Goal: Transaction & Acquisition: Book appointment/travel/reservation

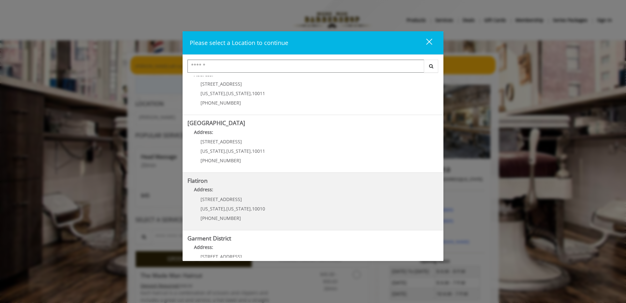
scroll to position [106, 0]
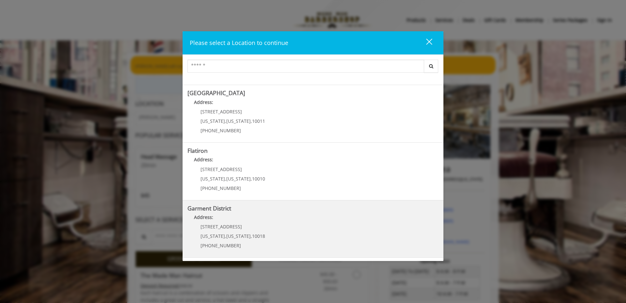
click at [232, 221] on District "Address:" at bounding box center [312, 219] width 251 height 10
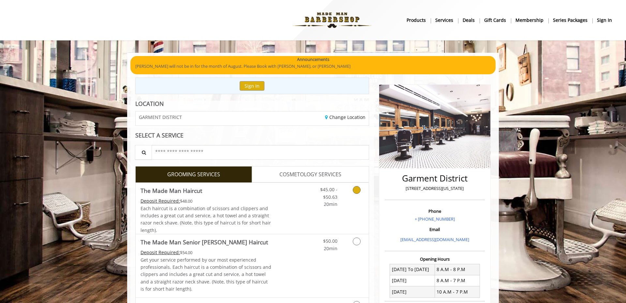
click at [259, 193] on span "The Made Man Haircut" at bounding box center [205, 190] width 131 height 9
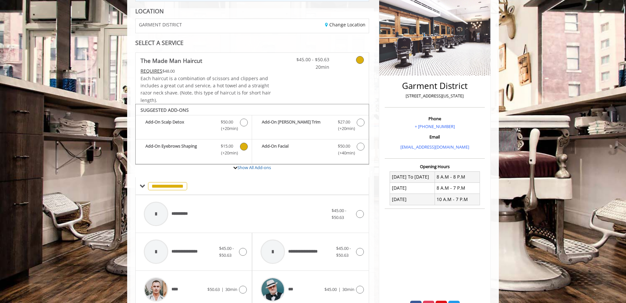
scroll to position [88, 0]
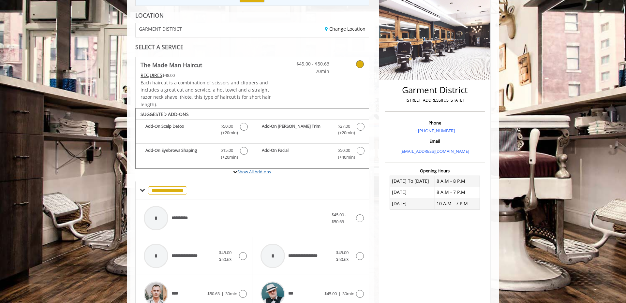
click at [259, 173] on link "Show All Add-ons" at bounding box center [254, 172] width 34 height 6
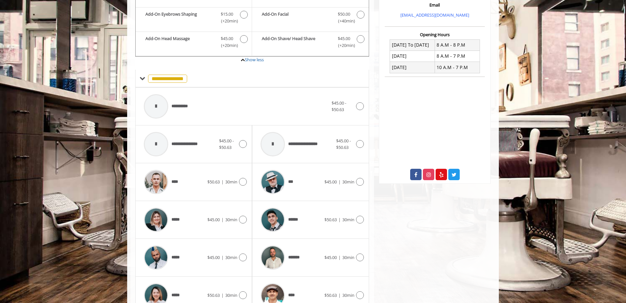
scroll to position [296, 0]
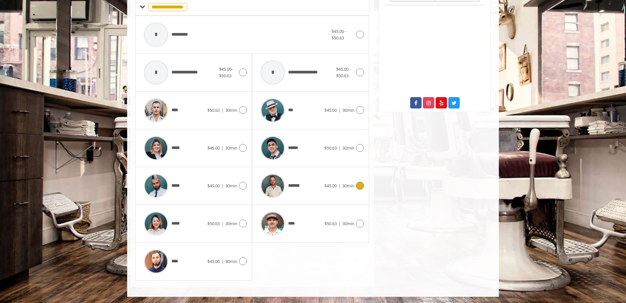
click at [307, 176] on div "*******" at bounding box center [290, 185] width 67 height 31
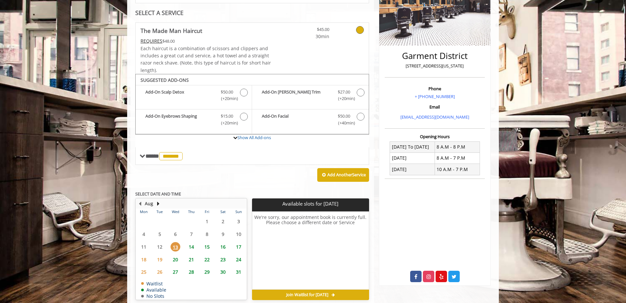
scroll to position [152, 0]
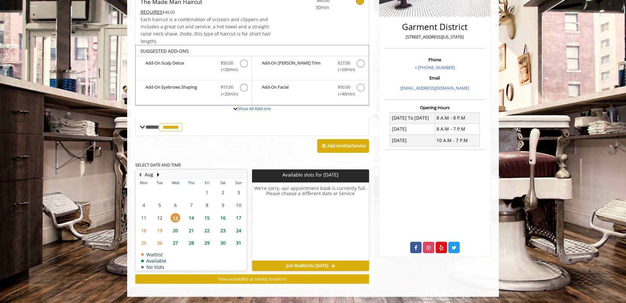
click at [209, 219] on span "15" at bounding box center [207, 217] width 10 height 9
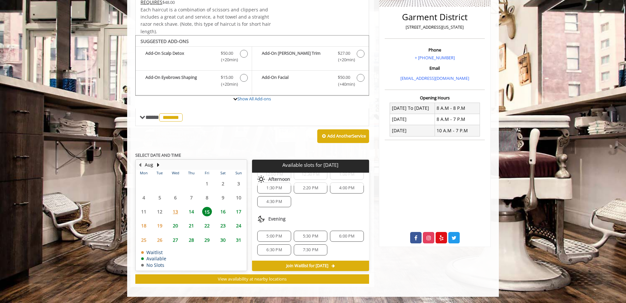
scroll to position [0, 0]
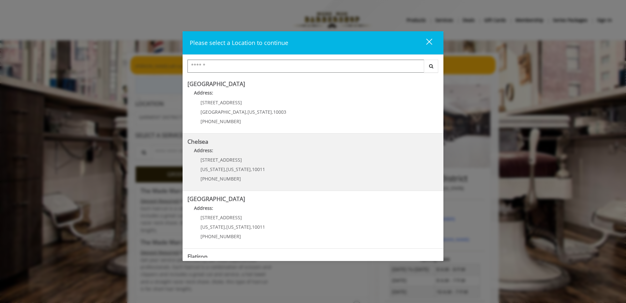
scroll to position [106, 0]
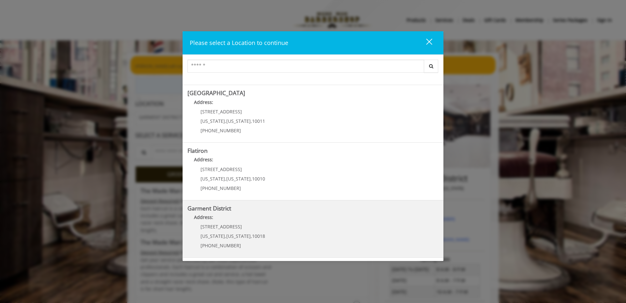
click at [221, 219] on District "Address:" at bounding box center [312, 219] width 251 height 10
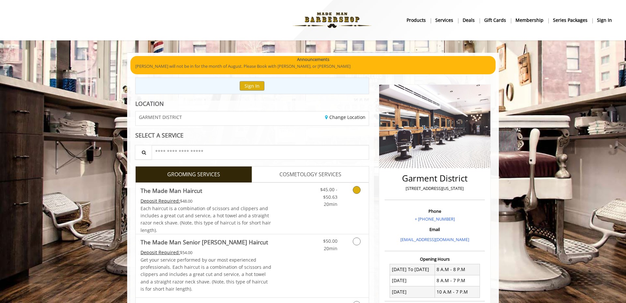
click at [295, 205] on link "Discounted Price" at bounding box center [290, 208] width 39 height 51
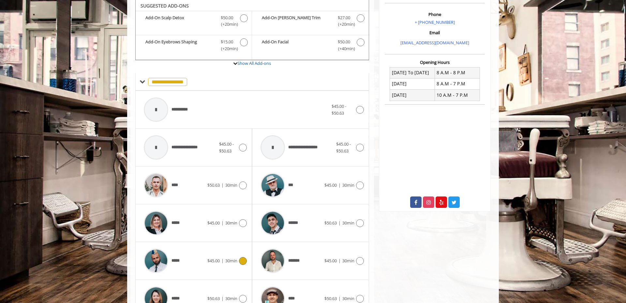
scroll to position [251, 0]
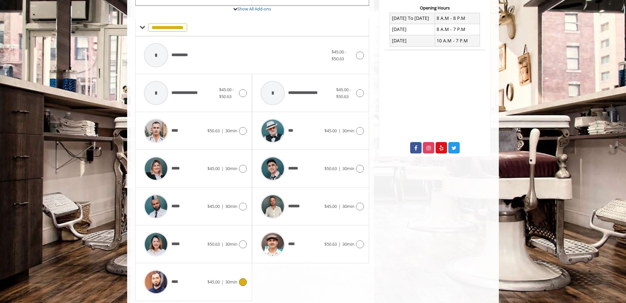
click at [237, 285] on span "$45.00 | 30min" at bounding box center [222, 282] width 30 height 7
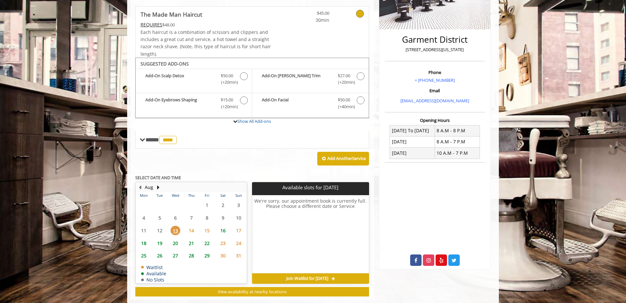
scroll to position [152, 0]
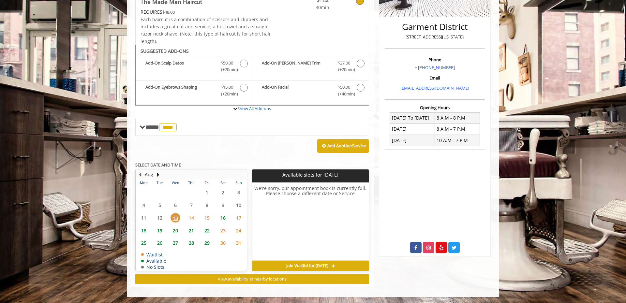
click at [208, 218] on span "15" at bounding box center [207, 217] width 10 height 9
click at [193, 219] on span "14" at bounding box center [191, 217] width 10 height 9
click at [208, 218] on span "15" at bounding box center [207, 217] width 10 height 9
click at [159, 175] on button "Next Month" at bounding box center [157, 174] width 5 height 7
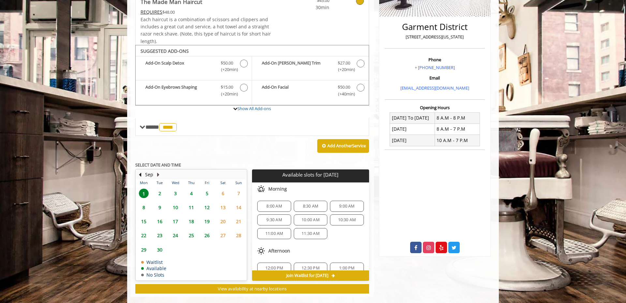
scroll to position [161, 0]
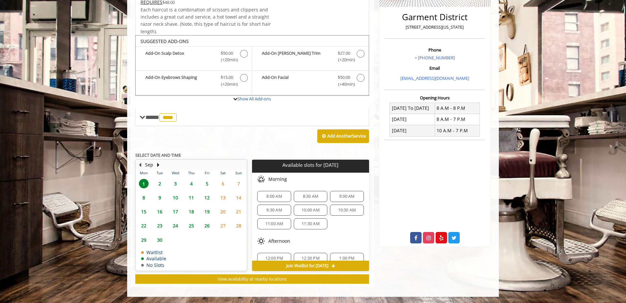
click at [141, 165] on button "Previous Month" at bounding box center [139, 164] width 5 height 7
click at [224, 212] on span "16" at bounding box center [223, 211] width 10 height 9
click at [208, 212] on span "15" at bounding box center [207, 211] width 10 height 9
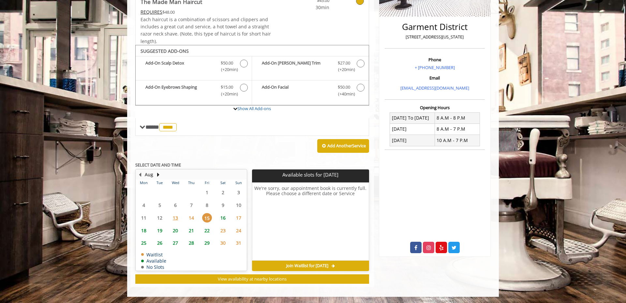
click at [192, 217] on span "14" at bounding box center [191, 217] width 10 height 9
click at [147, 232] on span "18" at bounding box center [144, 230] width 10 height 9
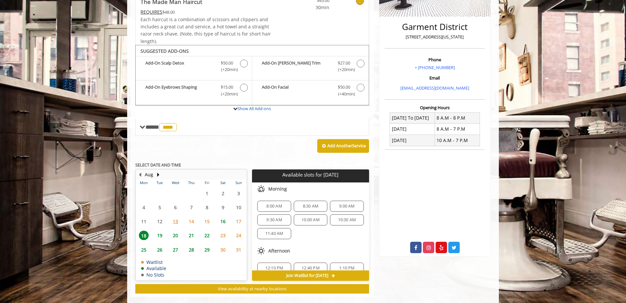
scroll to position [161, 0]
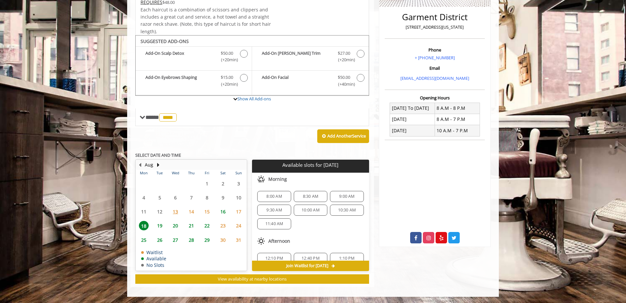
click at [161, 229] on span "19" at bounding box center [160, 225] width 10 height 9
click at [191, 211] on span "14" at bounding box center [191, 211] width 10 height 9
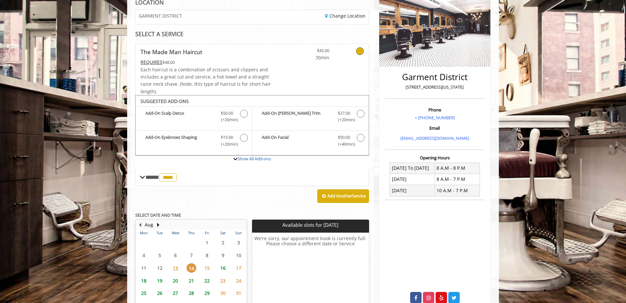
scroll to position [152, 0]
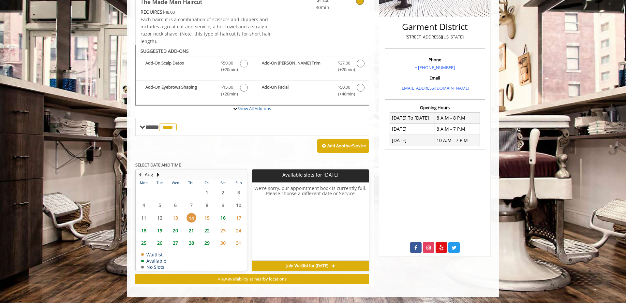
click at [208, 217] on span "15" at bounding box center [207, 217] width 10 height 9
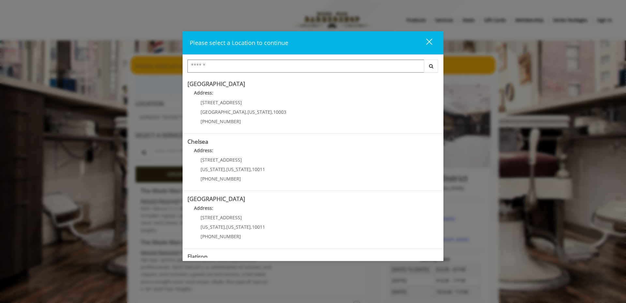
scroll to position [106, 0]
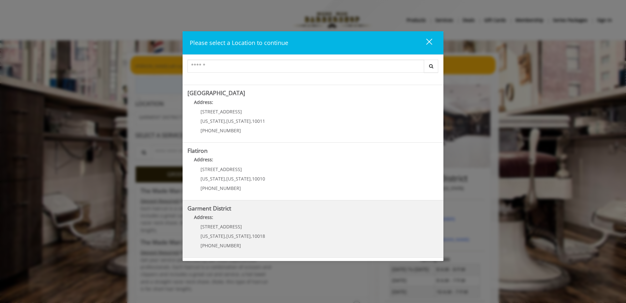
click at [214, 219] on District "Address:" at bounding box center [312, 219] width 251 height 10
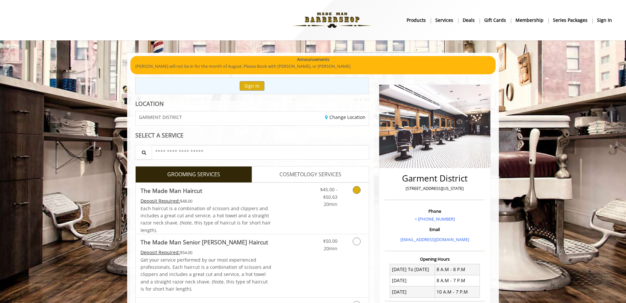
scroll to position [21, 0]
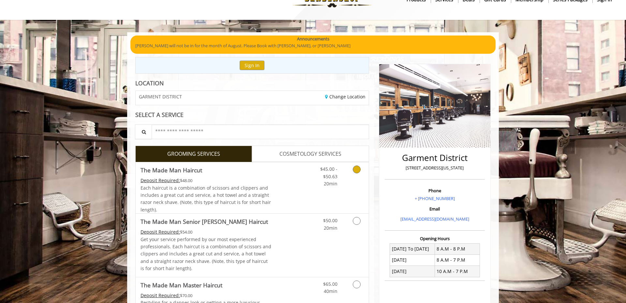
click at [301, 207] on link "Discounted Price" at bounding box center [290, 187] width 39 height 51
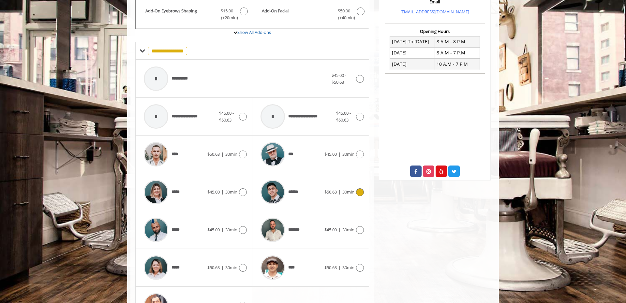
scroll to position [243, 0]
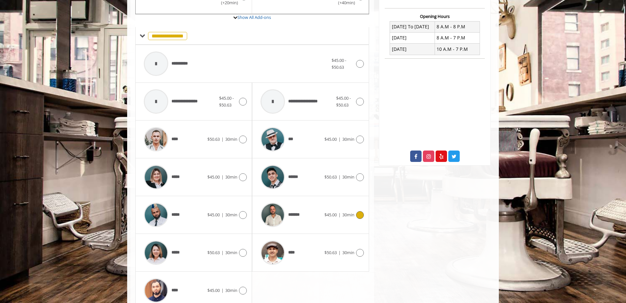
click at [319, 213] on div "*******" at bounding box center [290, 214] width 67 height 31
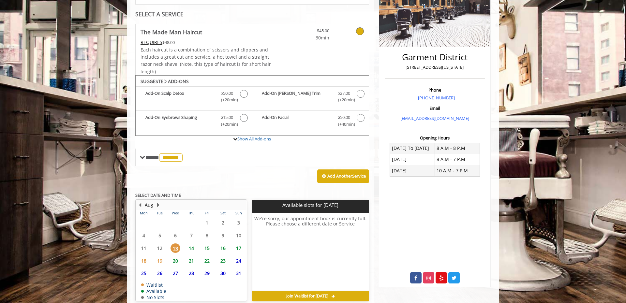
scroll to position [152, 0]
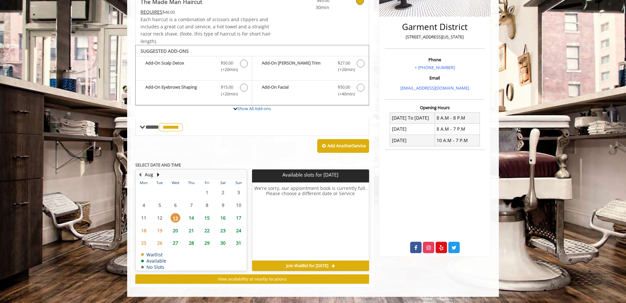
click at [191, 217] on span "14" at bounding box center [191, 217] width 10 height 9
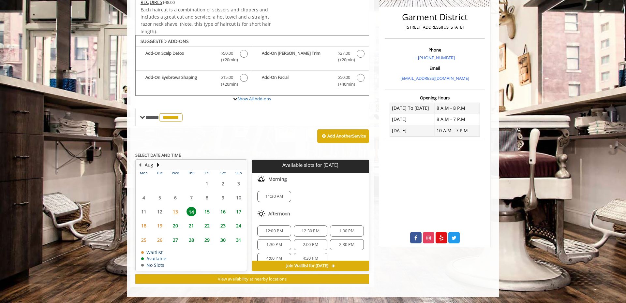
click at [206, 216] on span "15" at bounding box center [207, 211] width 10 height 9
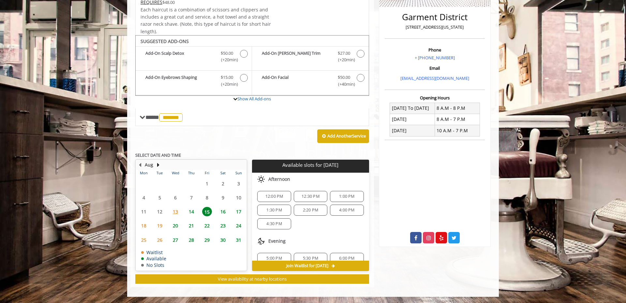
scroll to position [22, 0]
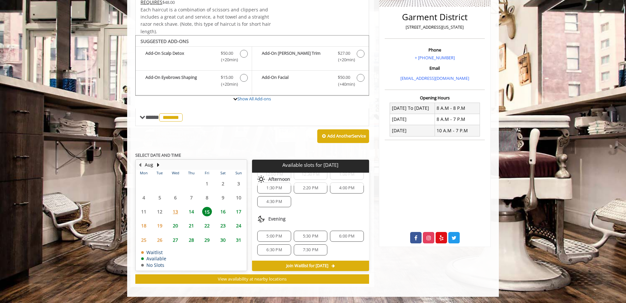
click at [157, 224] on span "19" at bounding box center [160, 225] width 10 height 9
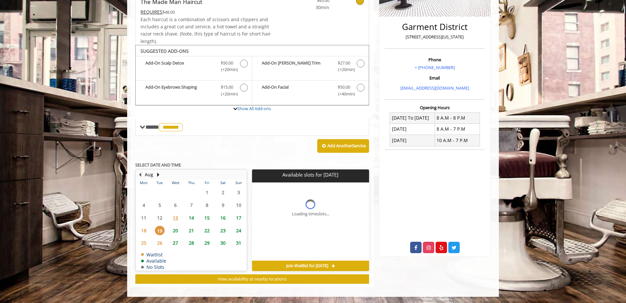
scroll to position [0, 0]
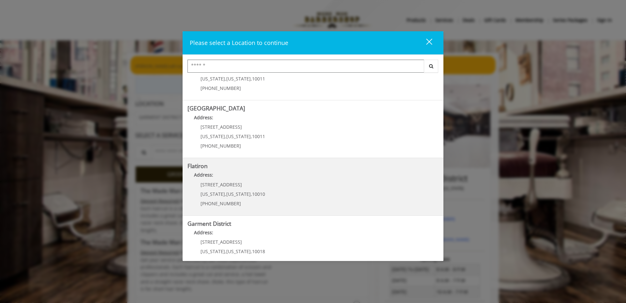
scroll to position [106, 0]
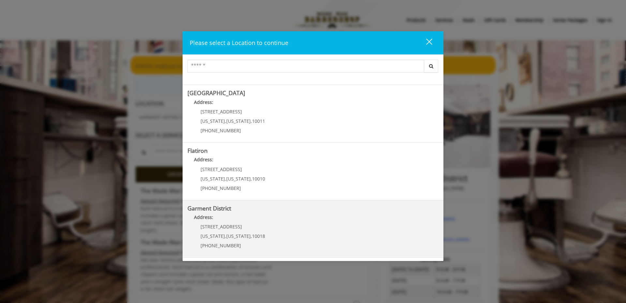
click at [239, 224] on District "Address:" at bounding box center [312, 219] width 251 height 10
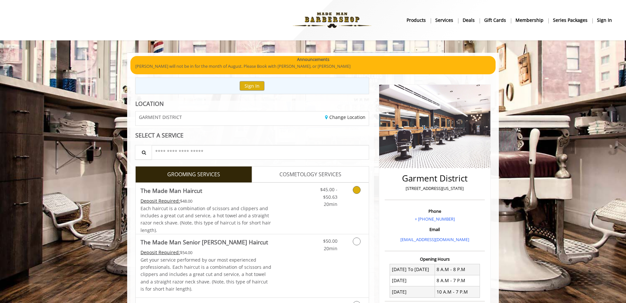
click at [310, 215] on link "Discounted Price" at bounding box center [290, 208] width 39 height 51
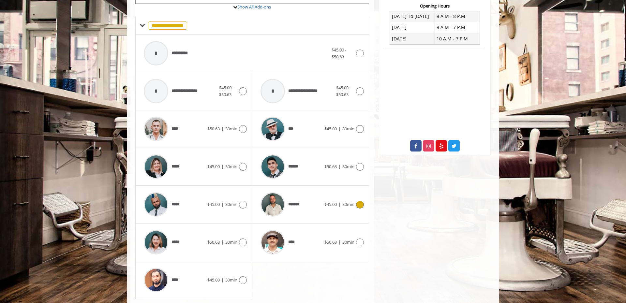
scroll to position [272, 0]
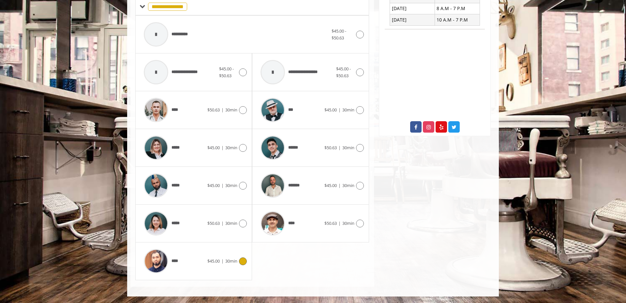
drag, startPoint x: 236, startPoint y: 259, endPoint x: 247, endPoint y: 255, distance: 12.3
click at [236, 259] on span "$45.00 | 30min" at bounding box center [222, 261] width 30 height 7
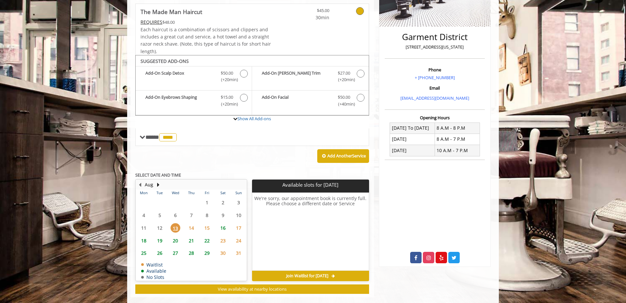
scroll to position [152, 0]
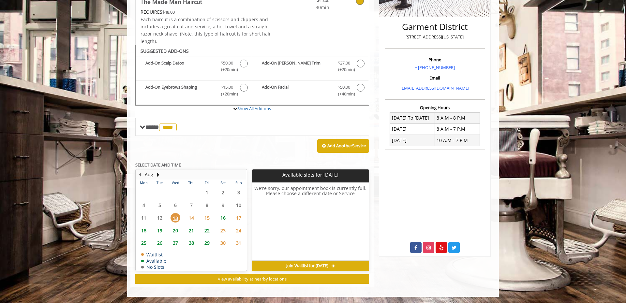
click at [240, 215] on span "17" at bounding box center [239, 217] width 10 height 9
click at [190, 217] on span "14" at bounding box center [191, 217] width 10 height 9
click at [177, 217] on span "13" at bounding box center [175, 217] width 10 height 9
click at [206, 218] on span "15" at bounding box center [207, 217] width 10 height 9
click at [223, 216] on span "16" at bounding box center [223, 217] width 10 height 9
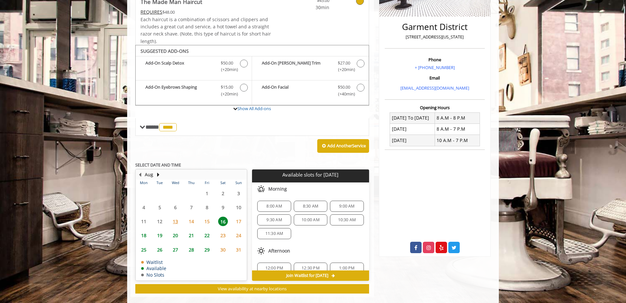
scroll to position [161, 0]
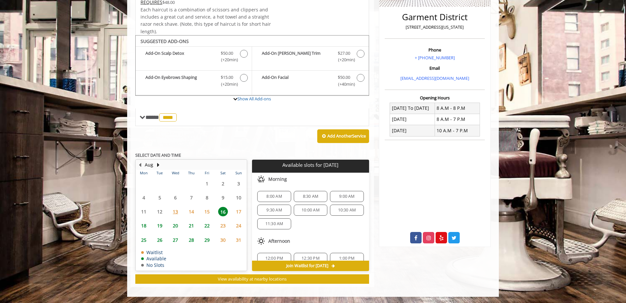
click at [141, 224] on span "18" at bounding box center [144, 225] width 10 height 9
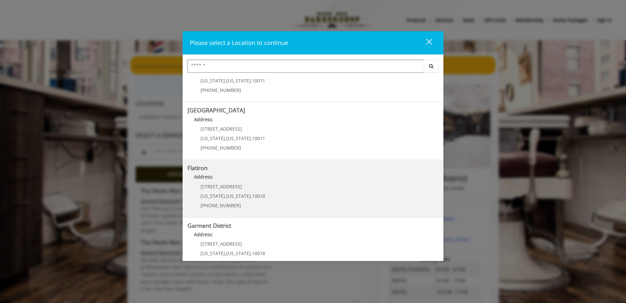
scroll to position [106, 0]
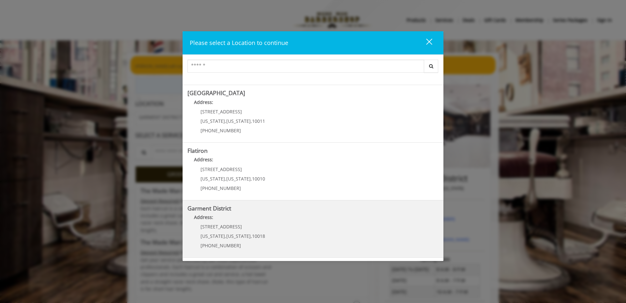
click at [221, 214] on District "Address:" at bounding box center [312, 219] width 251 height 10
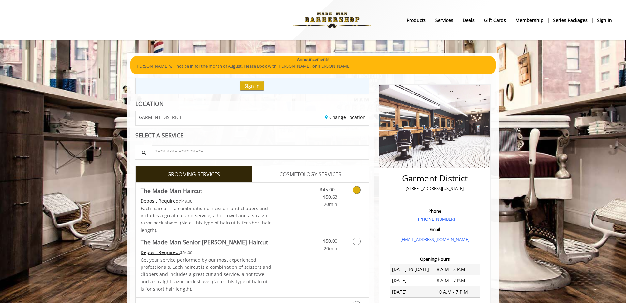
click at [245, 201] on div "Deposit Required: $48.00" at bounding box center [205, 200] width 131 height 7
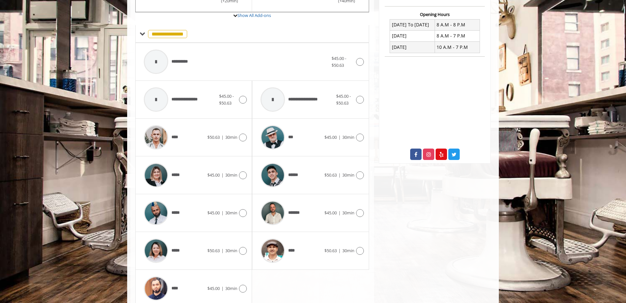
scroll to position [272, 0]
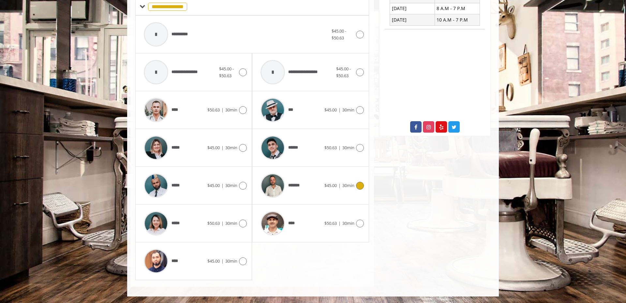
click at [314, 191] on div "*******" at bounding box center [290, 185] width 67 height 31
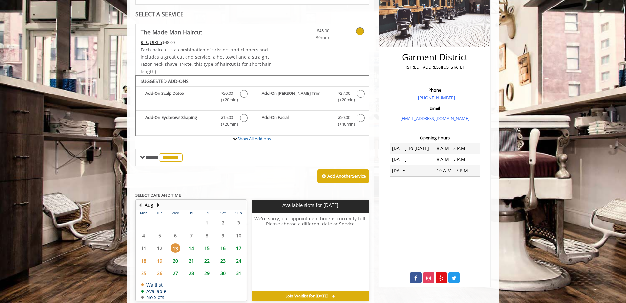
scroll to position [152, 0]
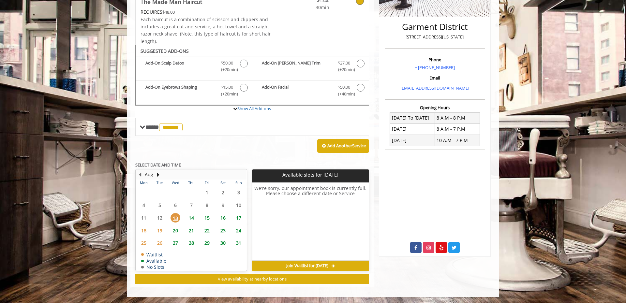
click at [145, 229] on span "18" at bounding box center [144, 230] width 10 height 9
click at [195, 219] on span "14" at bounding box center [191, 217] width 10 height 9
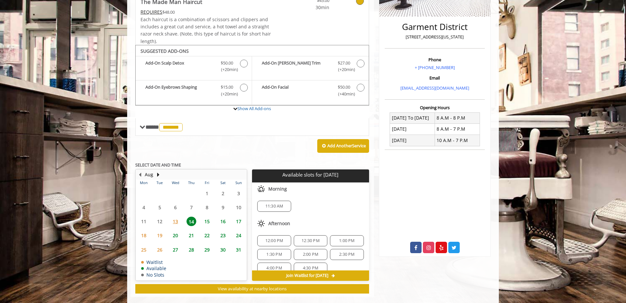
scroll to position [161, 0]
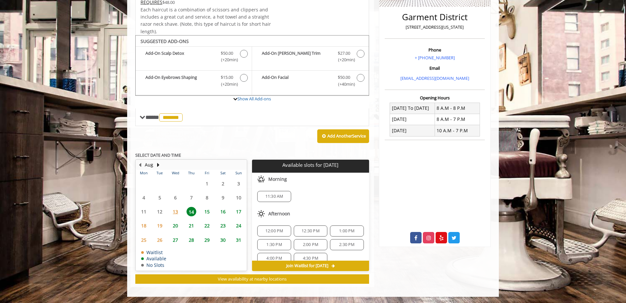
click at [207, 213] on span "15" at bounding box center [207, 211] width 10 height 9
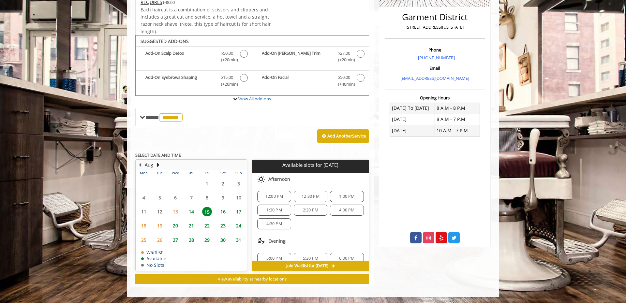
click at [262, 280] on span "View availability at nearby locations" at bounding box center [252, 279] width 69 height 6
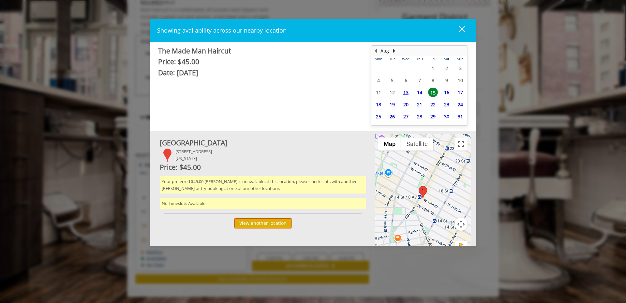
click at [260, 225] on button "View another location" at bounding box center [262, 222] width 57 height 9
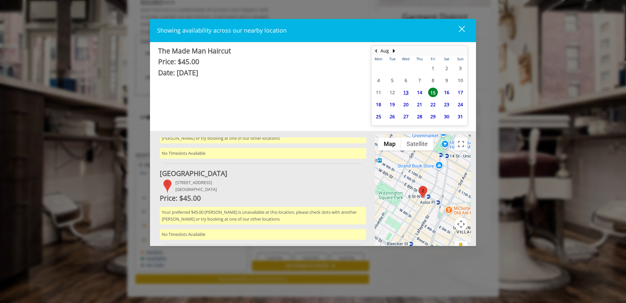
scroll to position [12, 0]
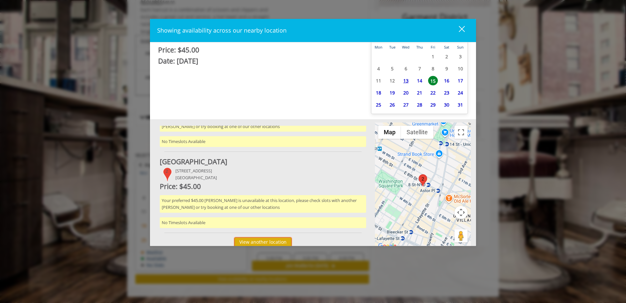
click at [265, 240] on button "View another location" at bounding box center [262, 242] width 57 height 9
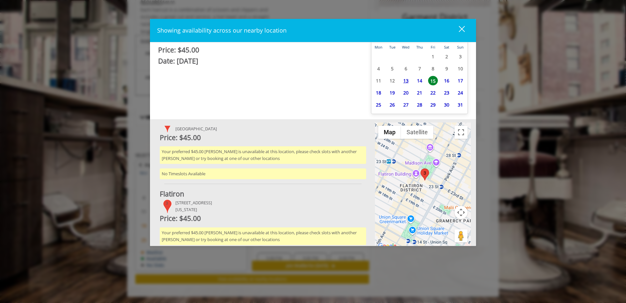
scroll to position [131, 0]
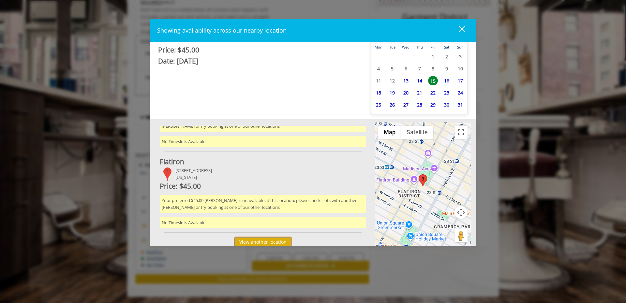
drag, startPoint x: 256, startPoint y: 240, endPoint x: 249, endPoint y: 226, distance: 15.2
click at [256, 240] on button "View another location" at bounding box center [262, 241] width 57 height 9
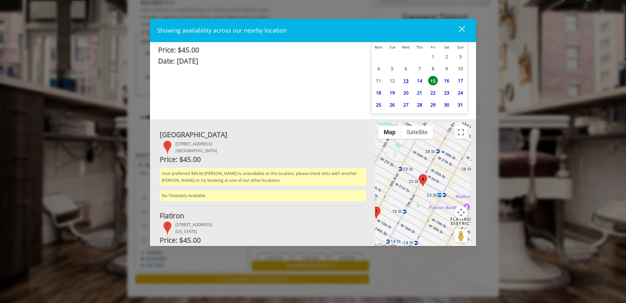
scroll to position [203, 0]
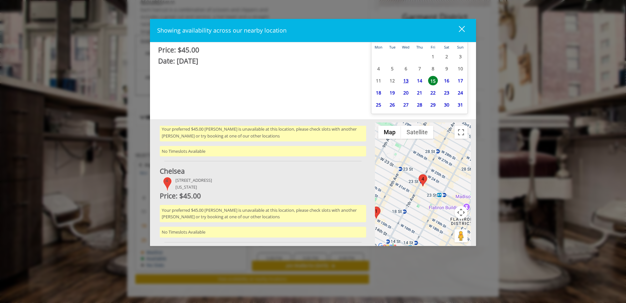
click at [136, 140] on div "Showing availability across our nearby location close The Made Man Haircut Pric…" at bounding box center [313, 151] width 626 height 303
click at [462, 31] on div "close" at bounding box center [457, 30] width 13 height 10
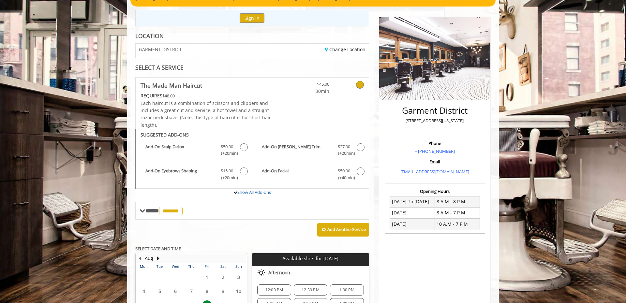
scroll to position [67, 0]
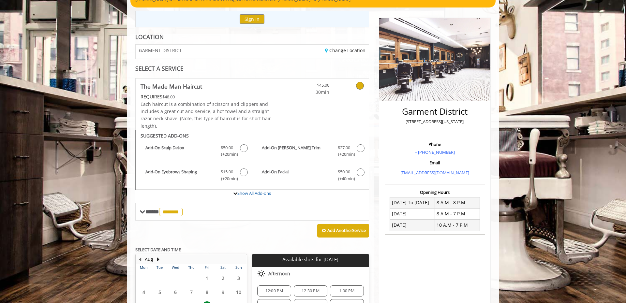
click at [167, 53] on span "GARMENT DISTRICT" at bounding box center [160, 50] width 43 height 5
click at [338, 51] on link "Change Location" at bounding box center [345, 50] width 40 height 6
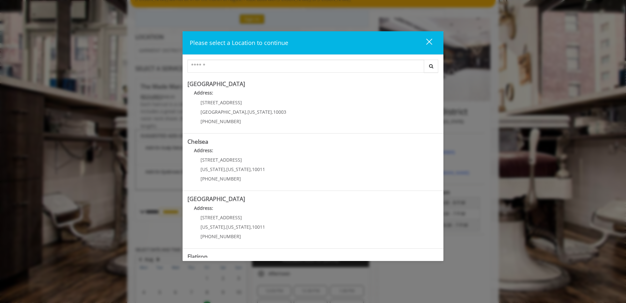
click at [251, 171] on span "," at bounding box center [251, 169] width 1 height 6
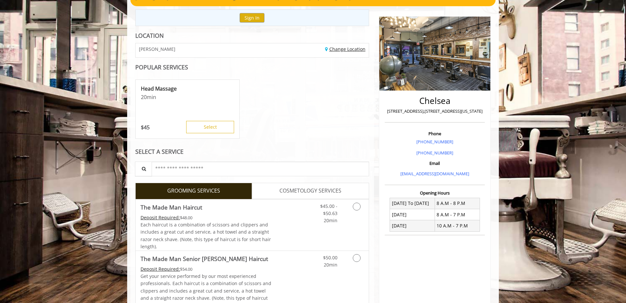
scroll to position [61, 0]
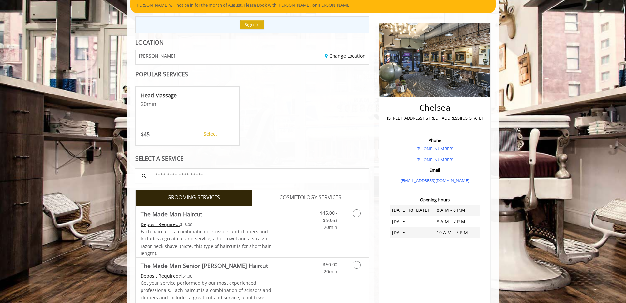
click at [336, 56] on link "Change Location" at bounding box center [345, 56] width 40 height 6
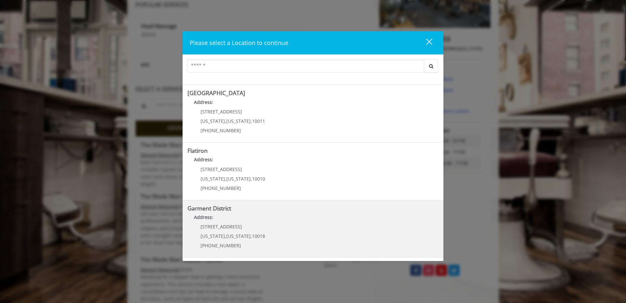
scroll to position [131, 0]
click at [222, 222] on District "Address:" at bounding box center [312, 219] width 251 height 10
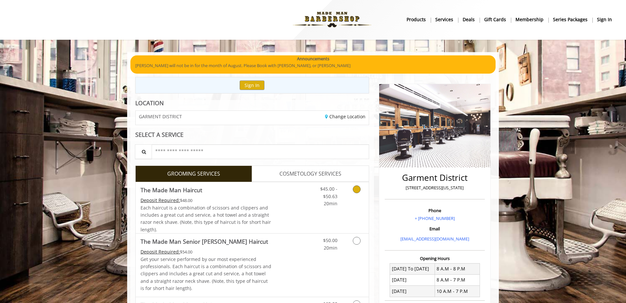
click at [263, 205] on div "Each haircut is a combination of scissors and clippers and includes a great cut…" at bounding box center [205, 218] width 131 height 29
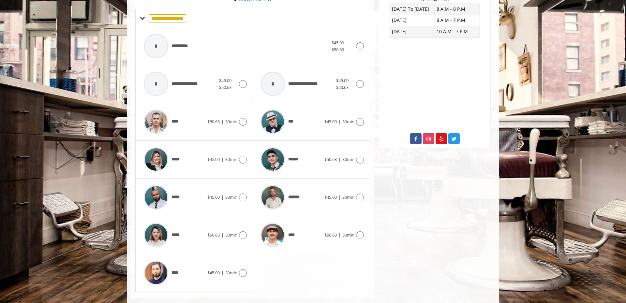
scroll to position [272, 0]
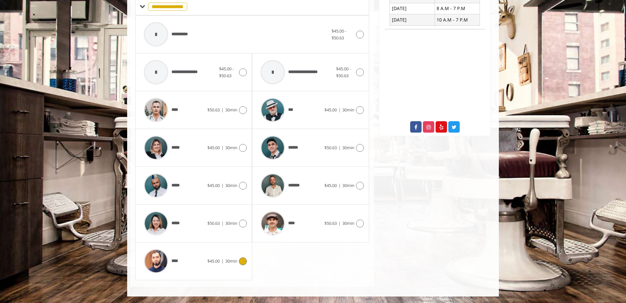
click at [207, 263] on div "****" at bounding box center [173, 261] width 67 height 31
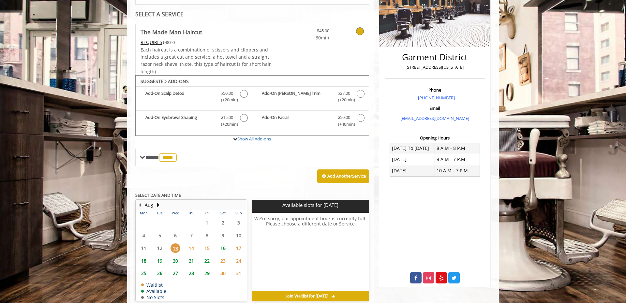
scroll to position [152, 0]
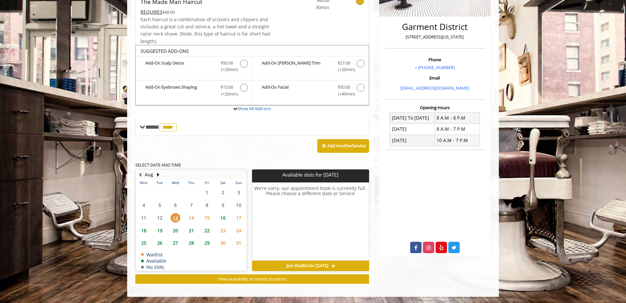
click at [241, 240] on span "31" at bounding box center [239, 242] width 10 height 9
click at [220, 229] on span "23" at bounding box center [223, 230] width 10 height 9
click at [224, 218] on span "16" at bounding box center [223, 217] width 10 height 9
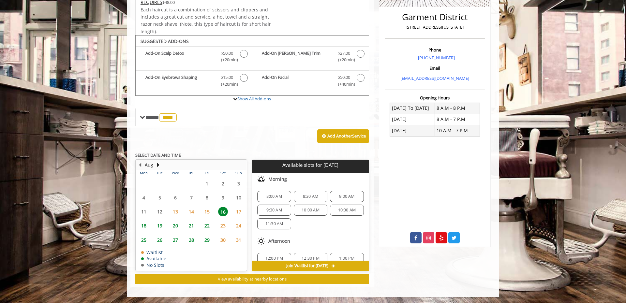
click at [158, 228] on span "19" at bounding box center [160, 225] width 10 height 9
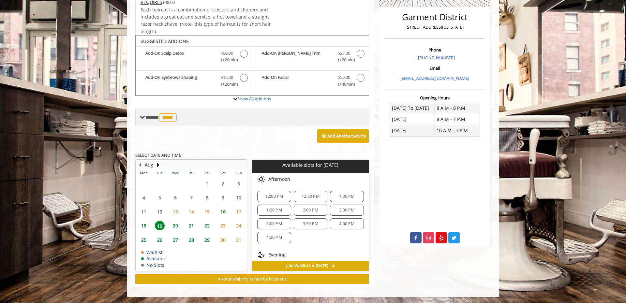
click at [140, 118] on span at bounding box center [142, 117] width 6 height 6
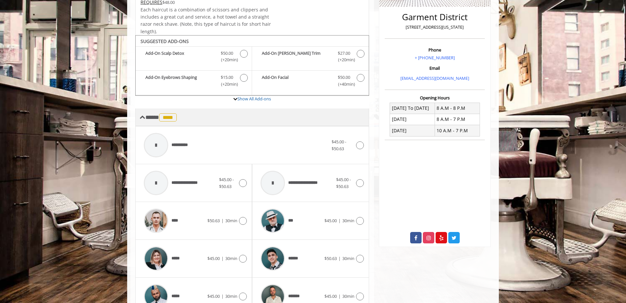
click at [141, 118] on span at bounding box center [142, 117] width 6 height 6
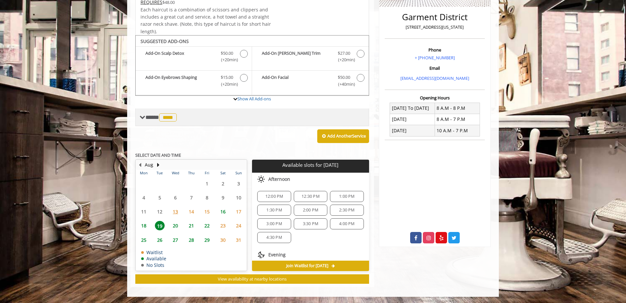
click at [141, 118] on span at bounding box center [142, 117] width 6 height 6
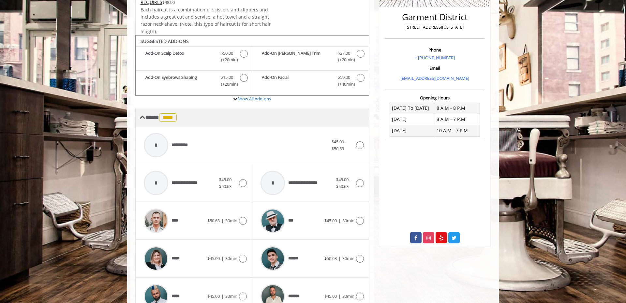
click at [141, 118] on span at bounding box center [142, 117] width 6 height 6
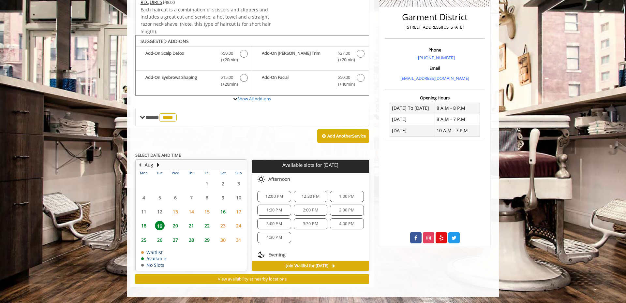
click at [192, 212] on span "14" at bounding box center [191, 211] width 10 height 9
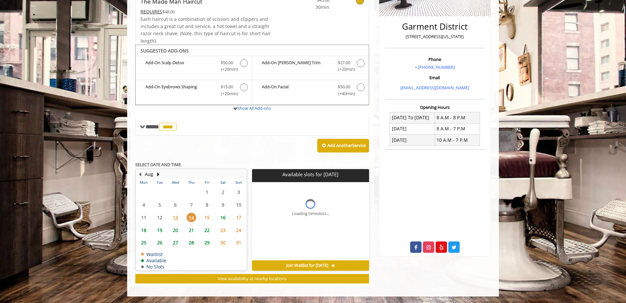
scroll to position [152, 0]
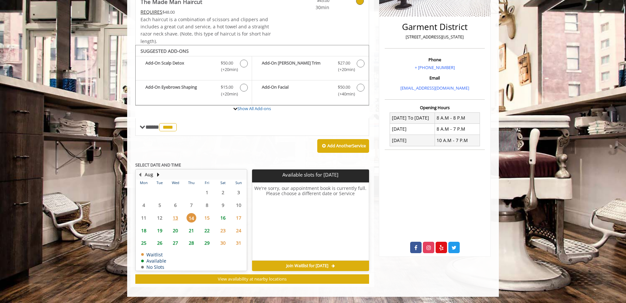
click at [204, 217] on span "15" at bounding box center [207, 217] width 10 height 9
click at [226, 227] on span "23" at bounding box center [223, 230] width 10 height 9
click at [237, 229] on span "24" at bounding box center [239, 230] width 10 height 9
click at [225, 241] on span "30" at bounding box center [223, 242] width 10 height 9
click at [240, 242] on span "31" at bounding box center [239, 242] width 10 height 9
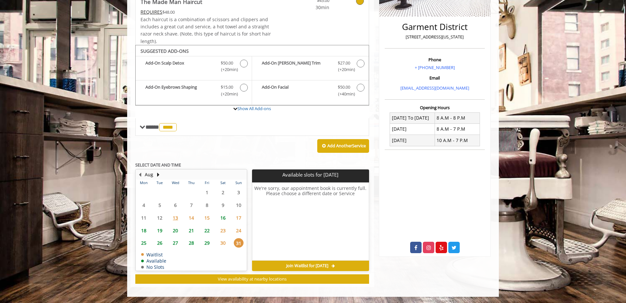
click at [192, 217] on span "14" at bounding box center [191, 217] width 10 height 9
click at [207, 219] on span "15" at bounding box center [207, 217] width 10 height 9
click at [239, 218] on span "17" at bounding box center [239, 217] width 10 height 9
click at [143, 229] on span "18" at bounding box center [144, 230] width 10 height 9
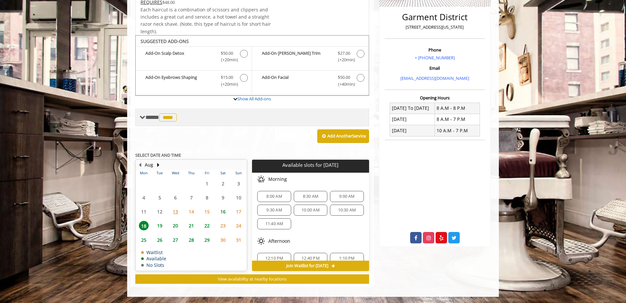
click at [145, 116] on span at bounding box center [142, 117] width 6 height 6
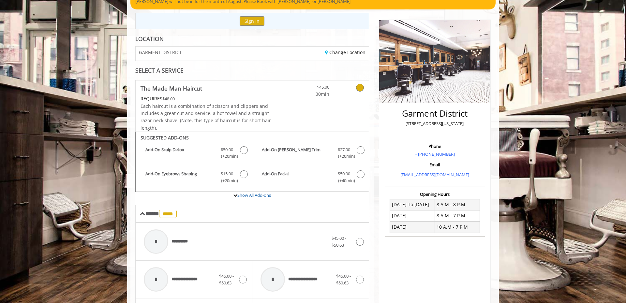
scroll to position [60, 0]
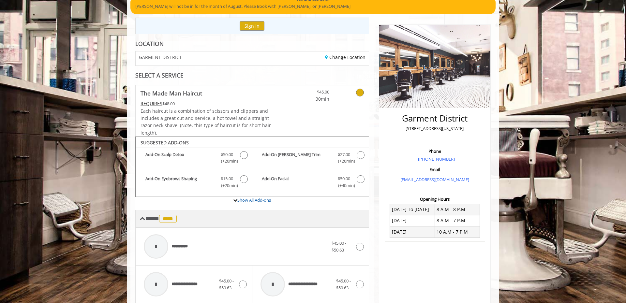
click at [143, 217] on span at bounding box center [142, 219] width 6 height 6
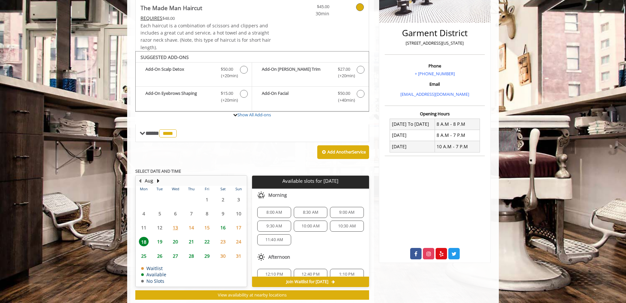
scroll to position [146, 0]
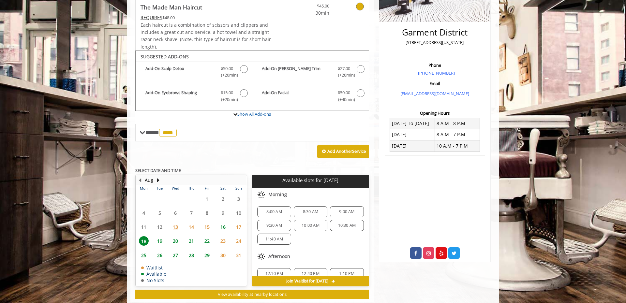
click at [209, 227] on span "15" at bounding box center [207, 226] width 10 height 9
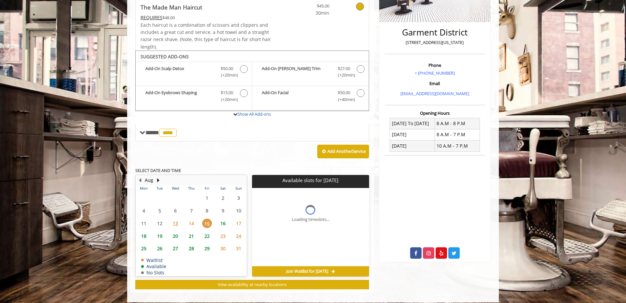
scroll to position [152, 0]
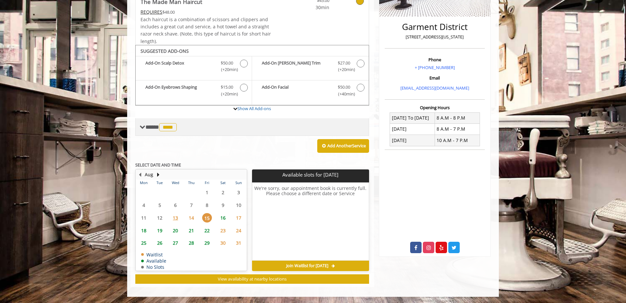
click at [144, 128] on span at bounding box center [142, 127] width 6 height 6
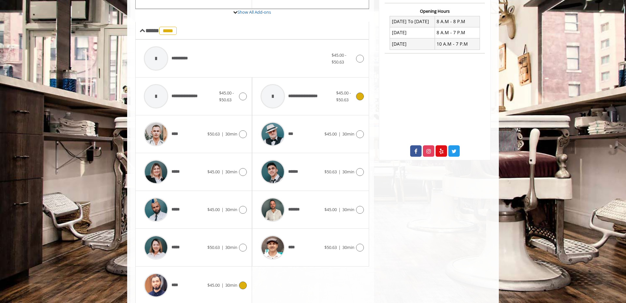
scroll to position [252, 0]
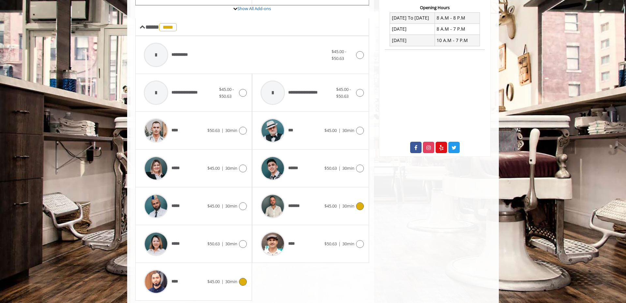
click at [324, 211] on div "*******" at bounding box center [290, 206] width 67 height 31
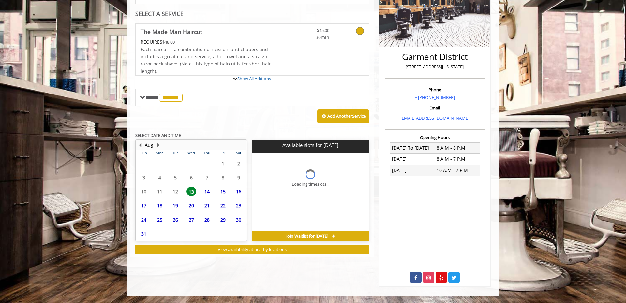
scroll to position [121, 0]
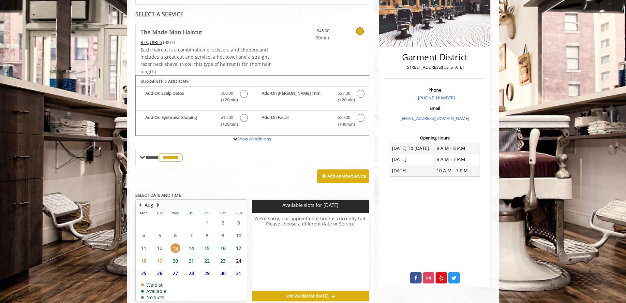
click at [208, 245] on span "15" at bounding box center [207, 247] width 10 height 9
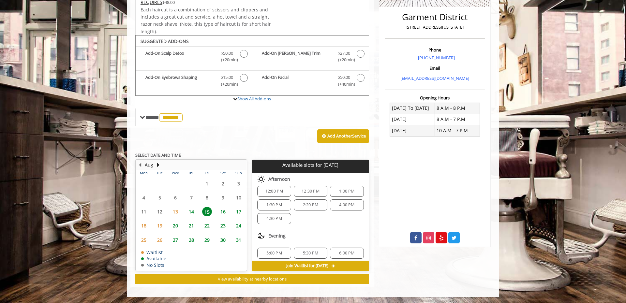
scroll to position [0, 0]
click at [273, 209] on span "1:30 PM" at bounding box center [273, 210] width 15 height 5
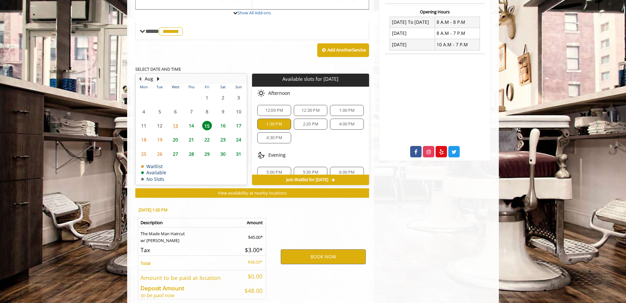
scroll to position [279, 0]
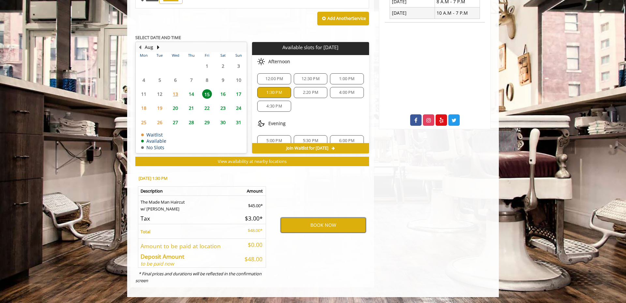
click at [327, 225] on button "BOOK NOW" at bounding box center [323, 225] width 85 height 15
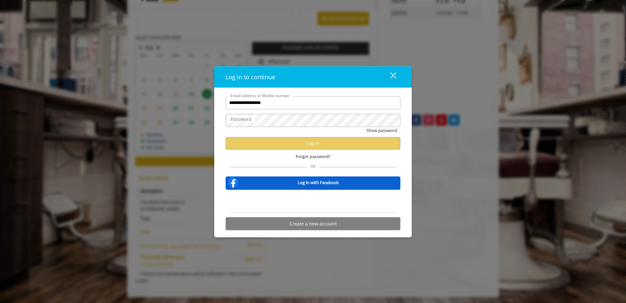
type input "**********"
click at [244, 122] on label "Password" at bounding box center [240, 118] width 27 height 7
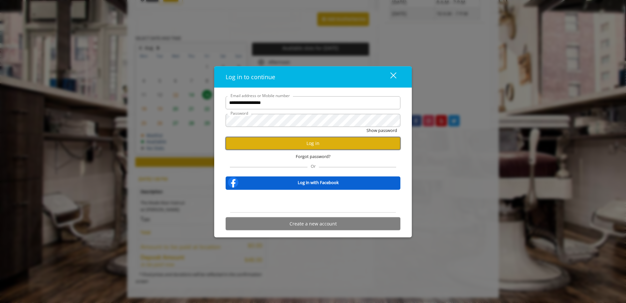
click at [315, 143] on button "Log in" at bounding box center [312, 143] width 175 height 13
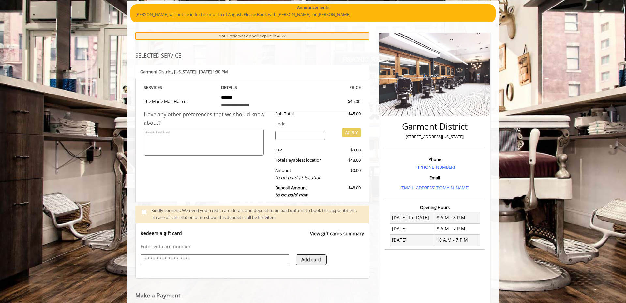
scroll to position [265, 0]
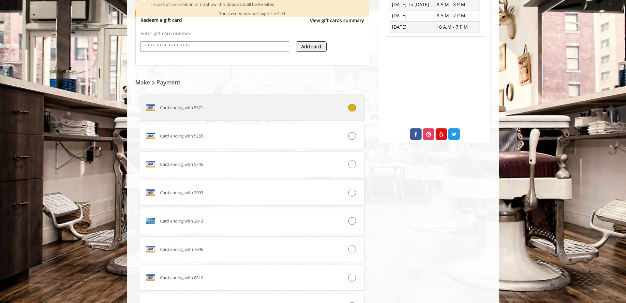
click at [345, 107] on div at bounding box center [345, 108] width 37 height 8
click at [349, 106] on div at bounding box center [345, 108] width 37 height 8
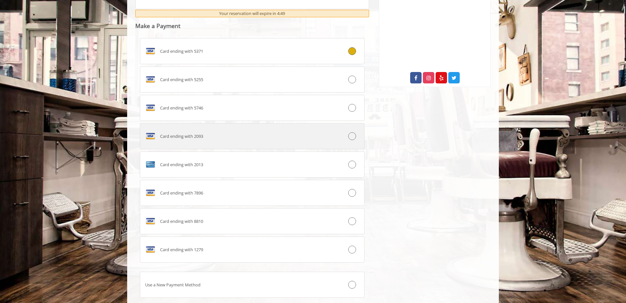
scroll to position [358, 0]
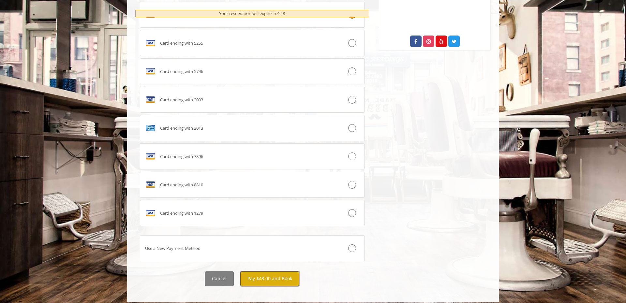
click at [274, 276] on button "Pay $48.00 and Book" at bounding box center [269, 278] width 59 height 15
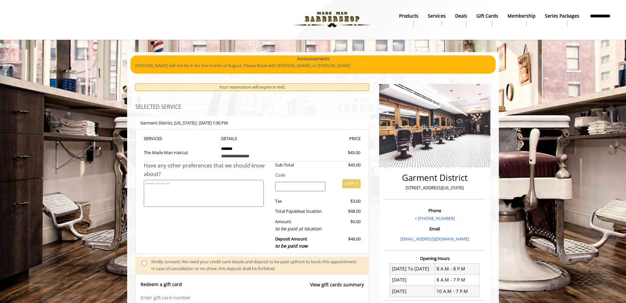
scroll to position [0, 0]
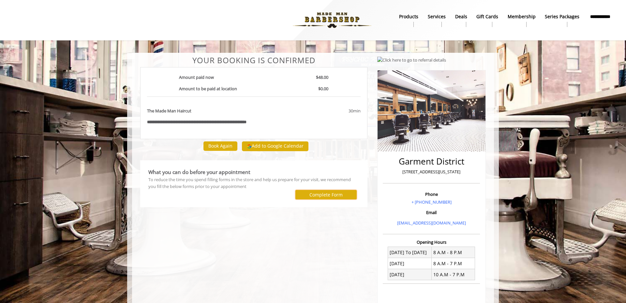
click at [327, 197] on label "Complete Form" at bounding box center [325, 194] width 33 height 5
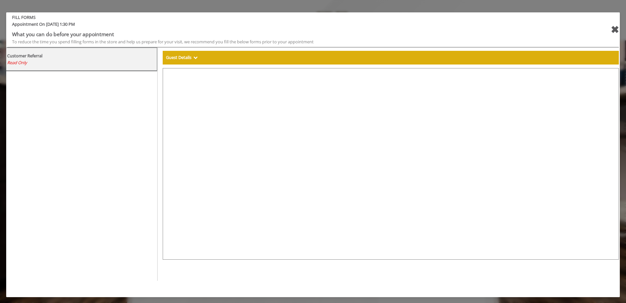
select select "***"
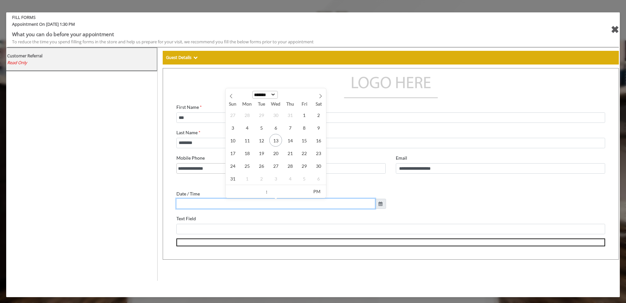
scroll to position [25, 0]
click at [203, 200] on input "text" at bounding box center [270, 198] width 199 height 10
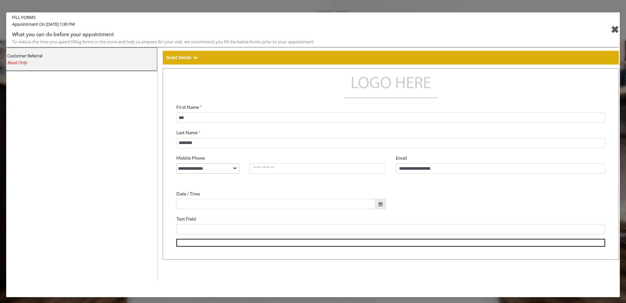
click at [196, 186] on div "Date / Time" at bounding box center [275, 193] width 209 height 21
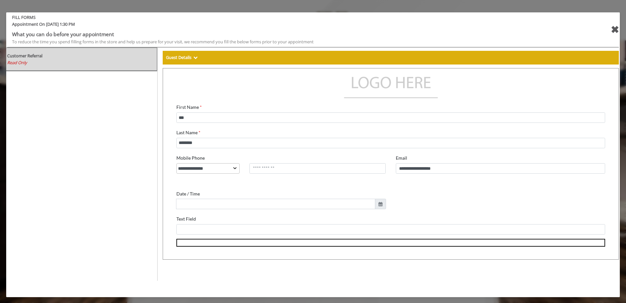
click at [22, 60] on span "Read Only" at bounding box center [17, 63] width 20 height 6
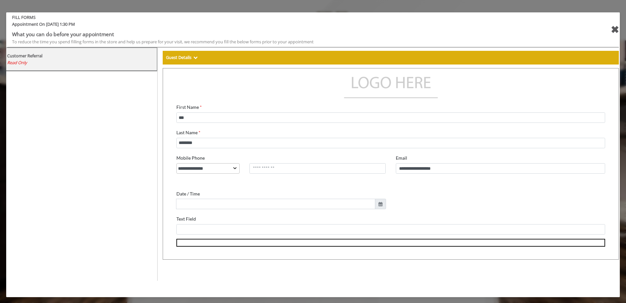
scroll to position [25, 0]
click at [214, 230] on div "**********" at bounding box center [385, 149] width 428 height 184
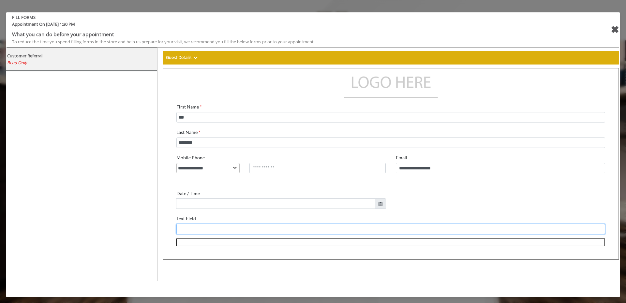
click at [217, 226] on input "Text Field" at bounding box center [385, 224] width 428 height 10
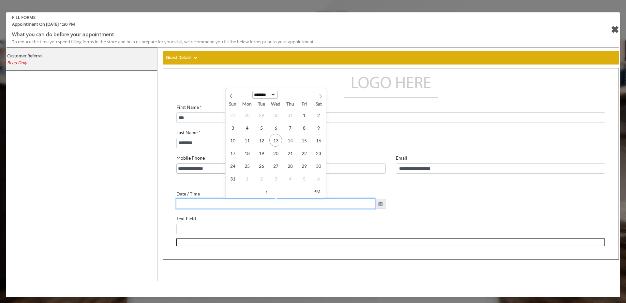
scroll to position [25, 0]
click at [206, 202] on input "text" at bounding box center [270, 198] width 199 height 10
click at [185, 181] on div "**********" at bounding box center [275, 177] width 219 height 61
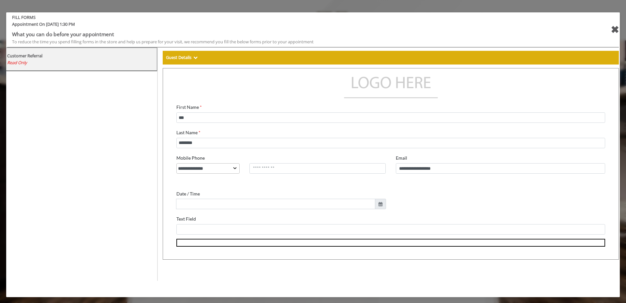
scroll to position [25, 0]
click at [612, 30] on div "✖" at bounding box center [614, 30] width 8 height 16
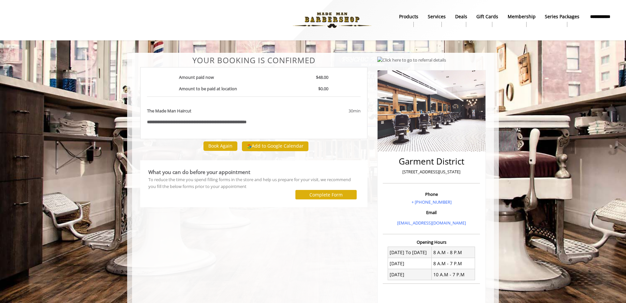
click at [440, 14] on b "Services" at bounding box center [437, 16] width 18 height 7
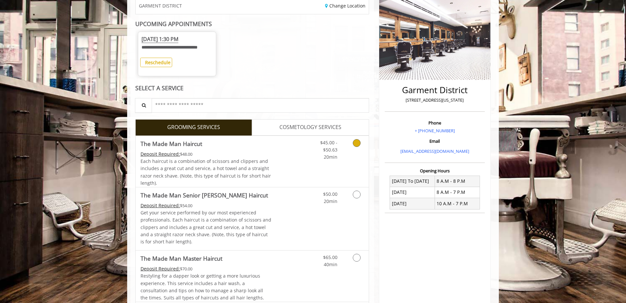
click at [220, 170] on span "Each haircut is a combination of scissors and clippers and includes a great cut…" at bounding box center [205, 172] width 130 height 28
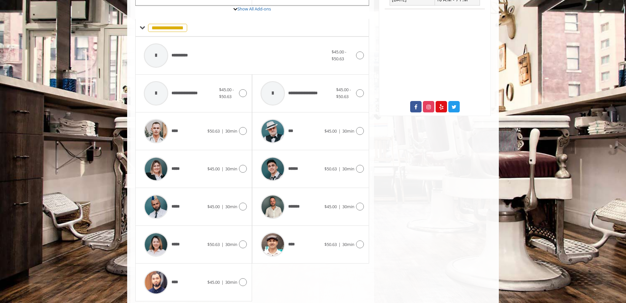
scroll to position [306, 0]
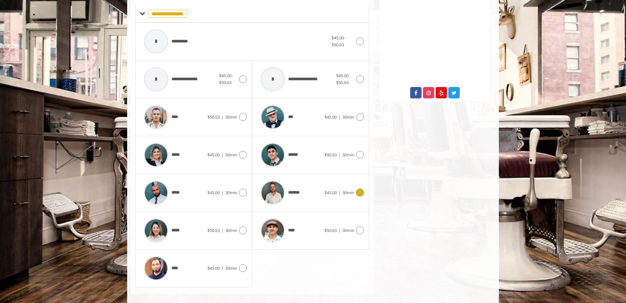
click at [324, 208] on div "*******" at bounding box center [290, 192] width 67 height 31
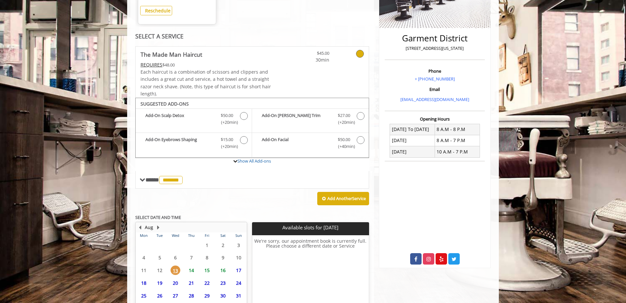
scroll to position [200, 0]
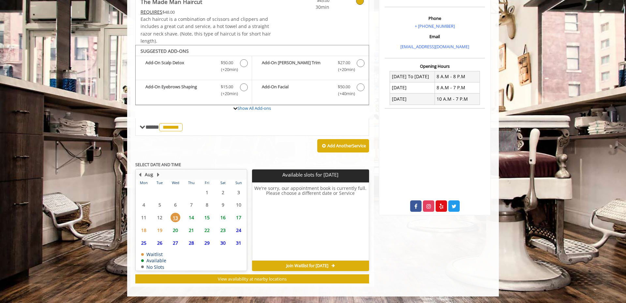
click at [209, 219] on span "15" at bounding box center [207, 217] width 10 height 9
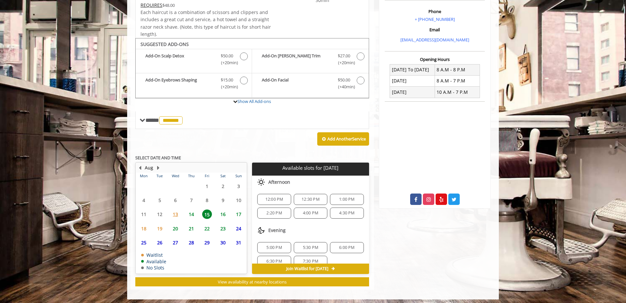
scroll to position [210, 0]
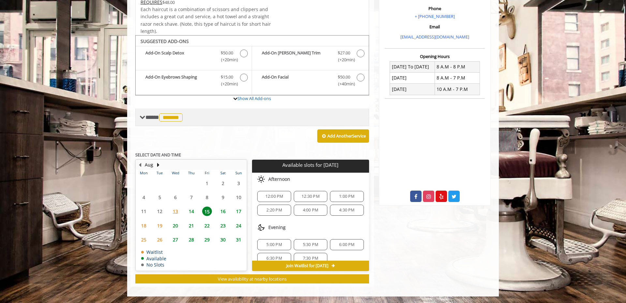
click at [139, 121] on div "**** ******* ********" at bounding box center [252, 118] width 234 height 18
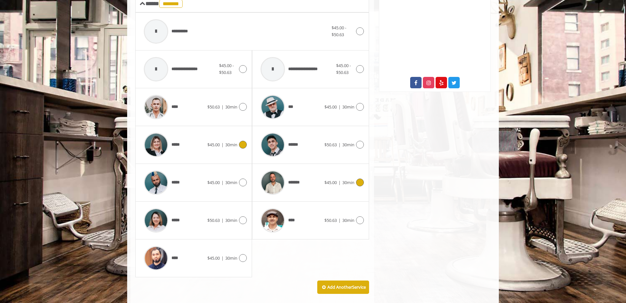
scroll to position [317, 0]
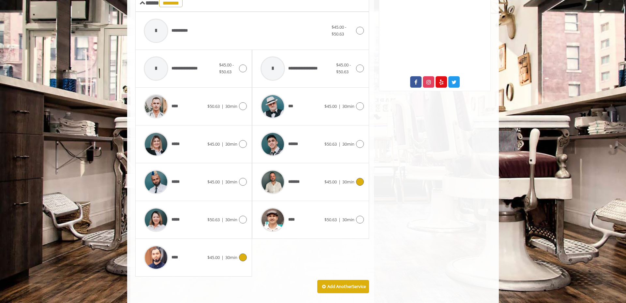
click at [220, 259] on span "$45.00" at bounding box center [213, 257] width 12 height 6
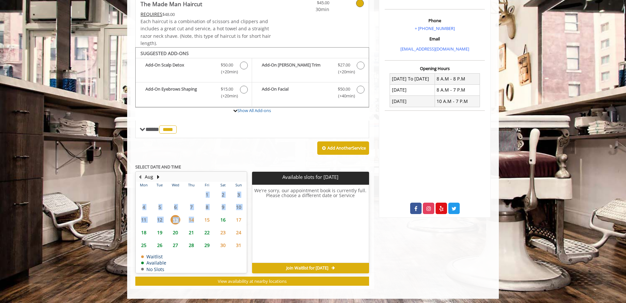
scroll to position [200, 0]
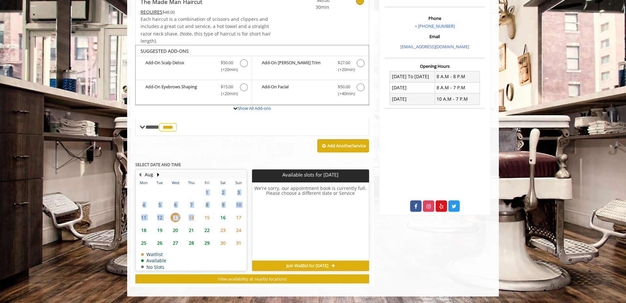
click at [192, 217] on span "14" at bounding box center [191, 217] width 10 height 9
click at [206, 219] on span "15" at bounding box center [207, 217] width 10 height 9
click at [221, 219] on span "16" at bounding box center [223, 217] width 10 height 9
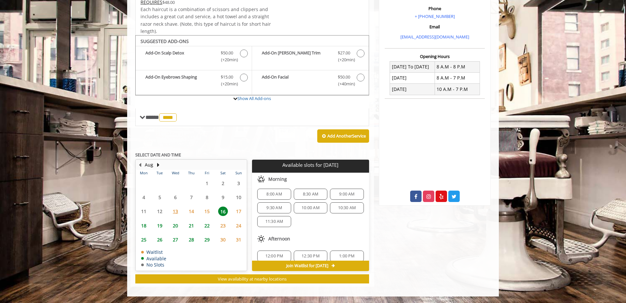
scroll to position [0, 0]
click at [210, 215] on span "15" at bounding box center [207, 211] width 10 height 9
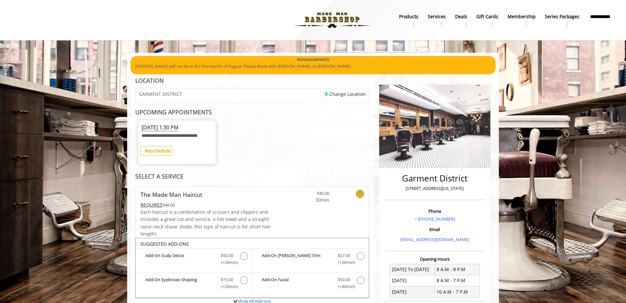
click at [602, 23] on b "**********" at bounding box center [599, 20] width 23 height 15
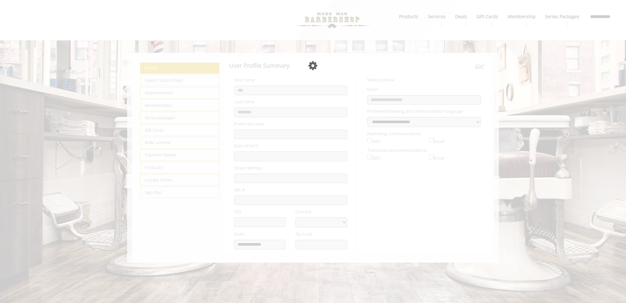
select select "***"
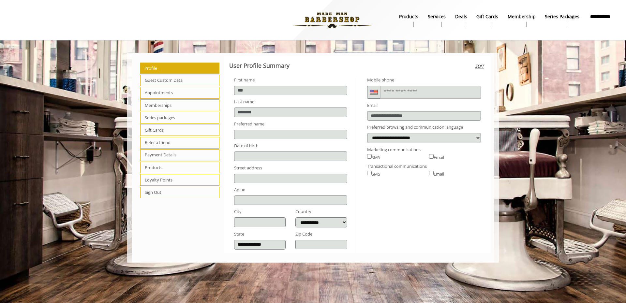
click at [154, 194] on span "Sign Out" at bounding box center [179, 193] width 79 height 12
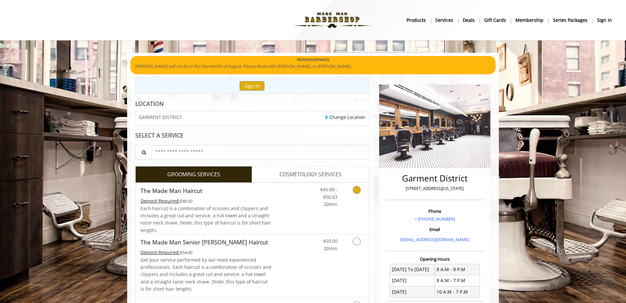
click at [244, 212] on div "Each haircut is a combination of scissors and clippers and includes a great cut…" at bounding box center [205, 219] width 131 height 29
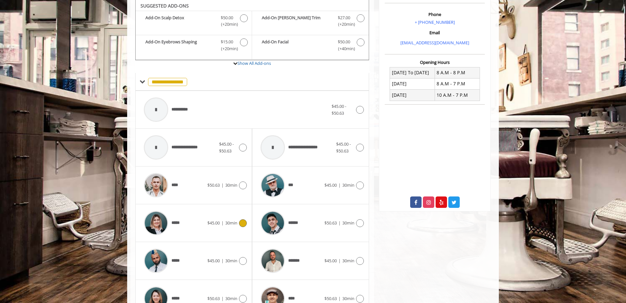
scroll to position [272, 0]
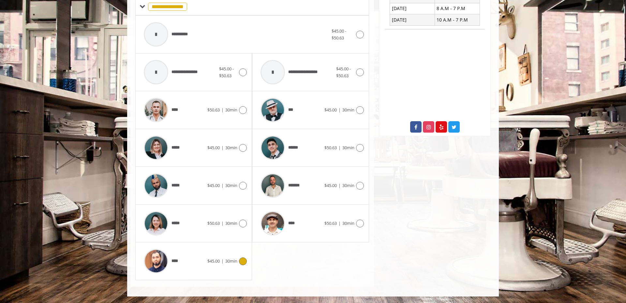
click at [207, 267] on div "****" at bounding box center [173, 261] width 67 height 31
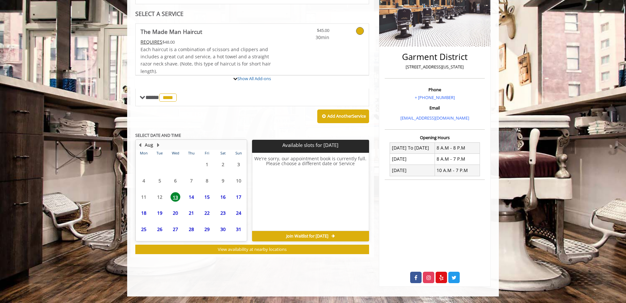
scroll to position [121, 0]
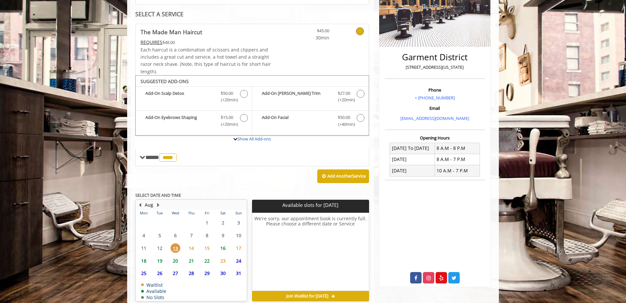
click at [209, 247] on span "15" at bounding box center [207, 247] width 10 height 9
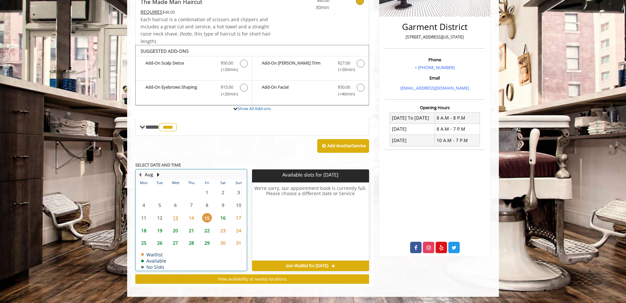
drag, startPoint x: 191, startPoint y: 205, endPoint x: 194, endPoint y: 205, distance: 3.3
click at [192, 205] on table "Mon Tue Wed Thu Fri Sat Sun 28 29 30 31 1 2 3 4 5 6 7 8 9 10 11 12 13 14 15 16 …" at bounding box center [191, 225] width 110 height 91
click at [159, 219] on table "Mon Tue Wed Thu Fri Sat Sun 28 29 30 31 1 2 3 4 5 6 7 8 9 10 11 12 13 14 15 16 …" at bounding box center [191, 225] width 110 height 91
click at [160, 218] on table "Mon Tue Wed Thu Fri Sat Sun 28 29 30 31 1 2 3 4 5 6 7 8 9 10 11 12 13 14 15 16 …" at bounding box center [191, 225] width 110 height 91
click at [178, 219] on span "13" at bounding box center [175, 217] width 10 height 9
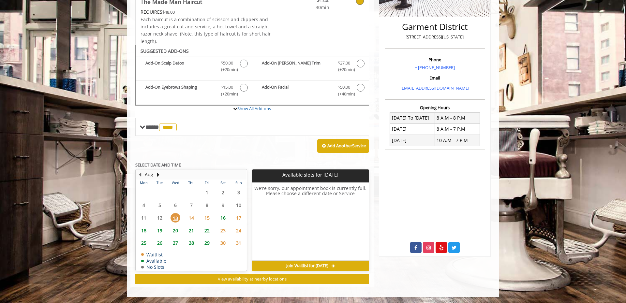
click at [193, 219] on span "14" at bounding box center [191, 217] width 10 height 9
click at [206, 218] on span "15" at bounding box center [207, 217] width 10 height 9
click at [207, 232] on span "22" at bounding box center [207, 230] width 10 height 9
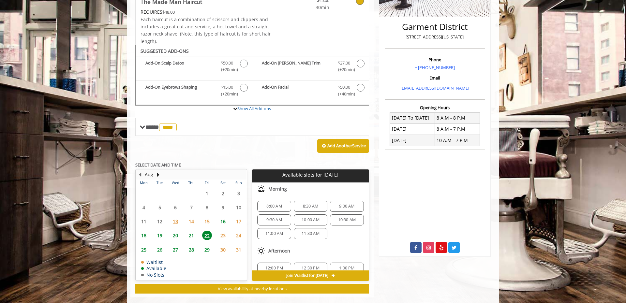
scroll to position [161, 0]
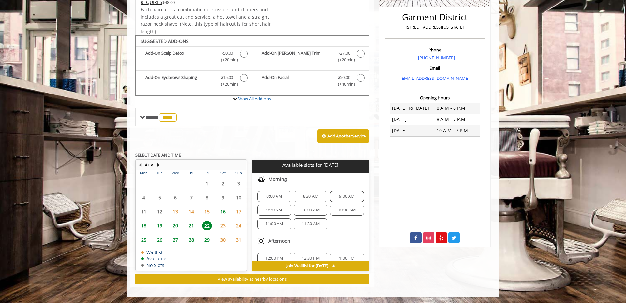
click at [205, 239] on span "29" at bounding box center [207, 239] width 10 height 9
click at [221, 229] on span "23" at bounding box center [223, 225] width 10 height 9
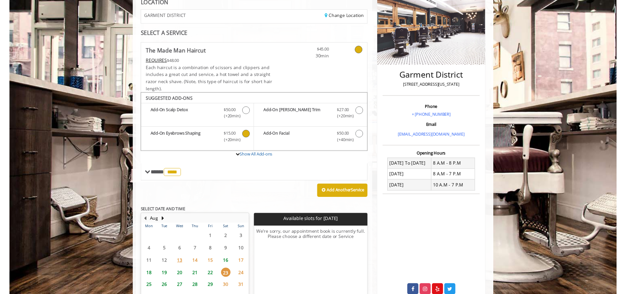
scroll to position [0, 0]
